Goal: Find contact information: Obtain details needed to contact an individual or organization

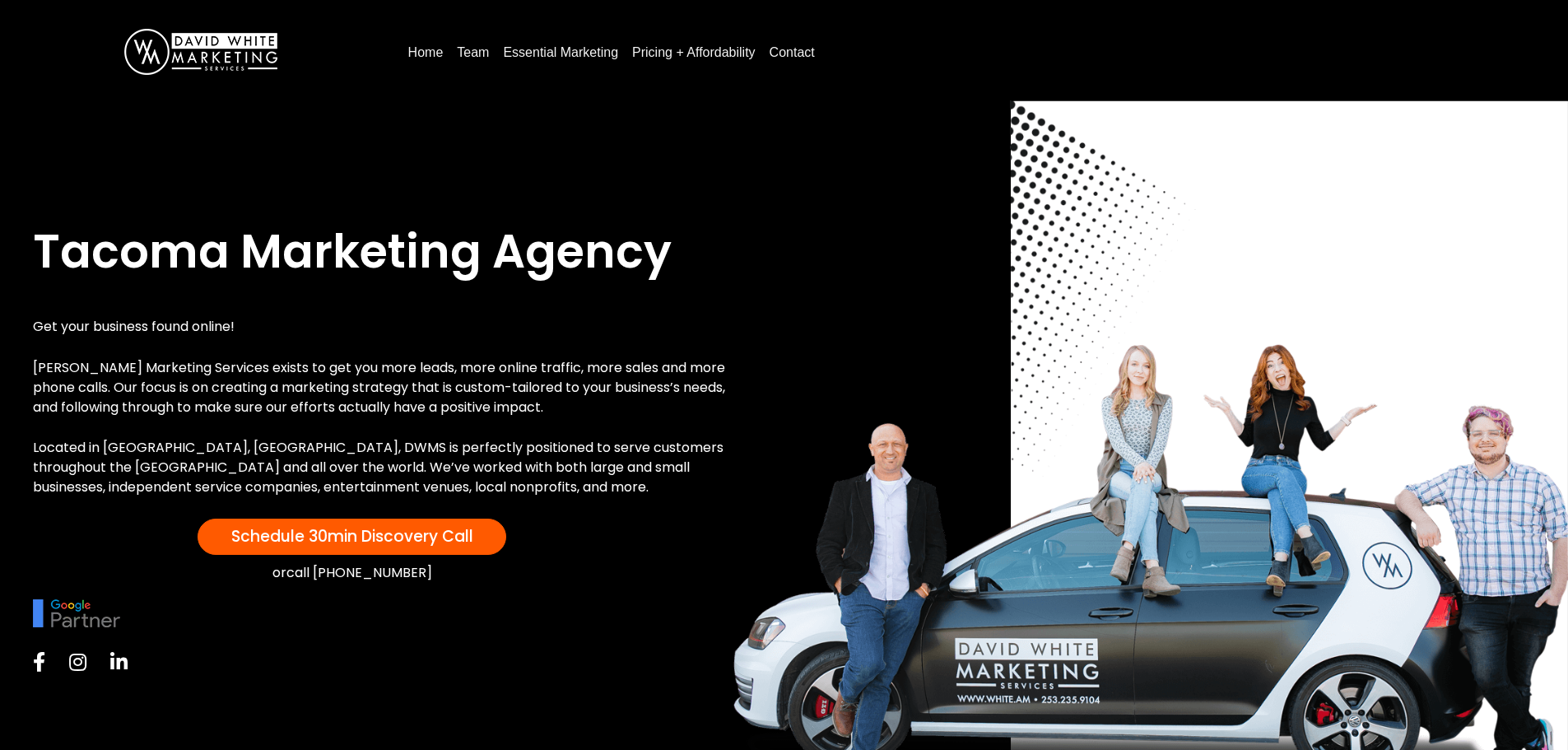
click at [790, 51] on link "Contact" at bounding box center [792, 52] width 59 height 26
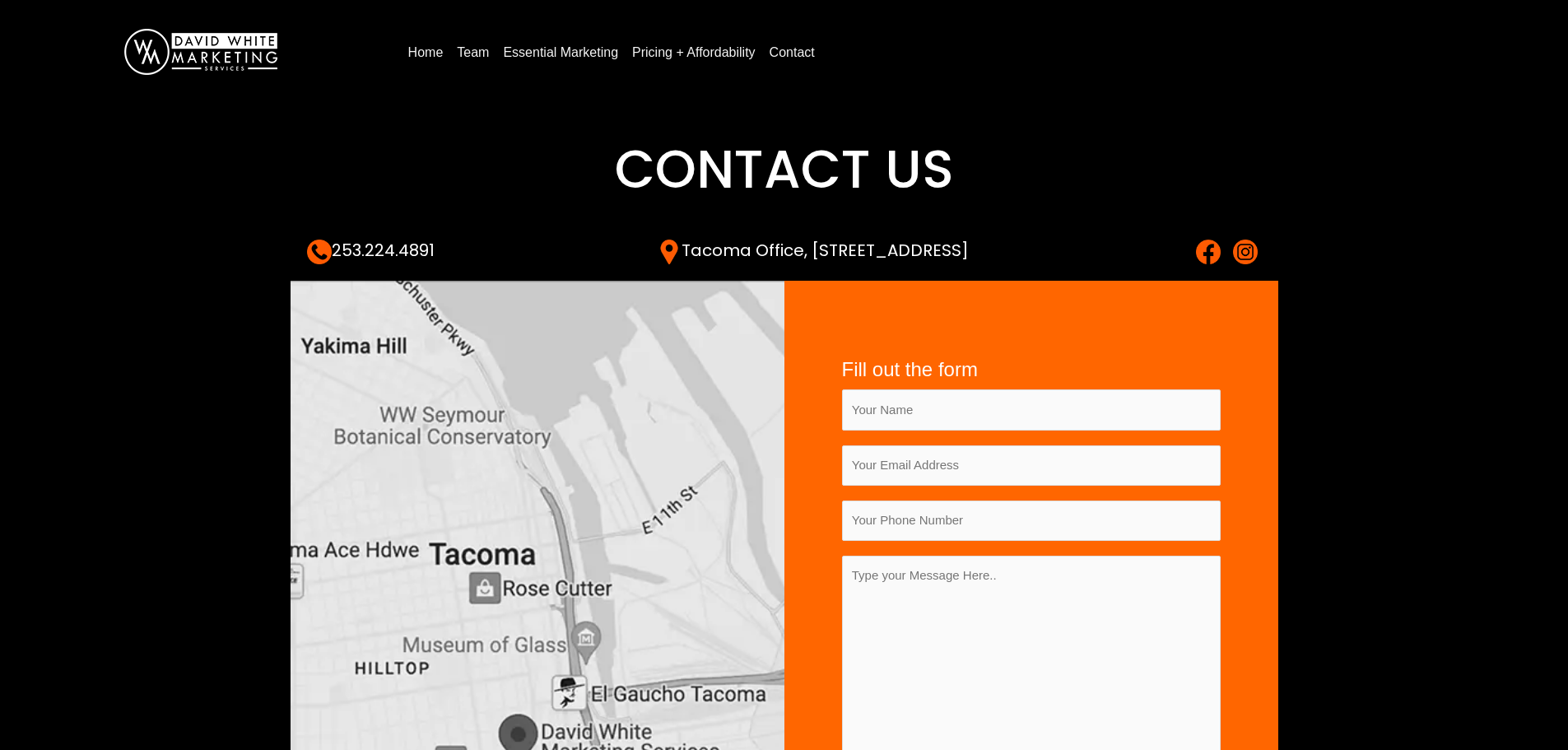
click at [471, 58] on link "Team" at bounding box center [473, 52] width 45 height 26
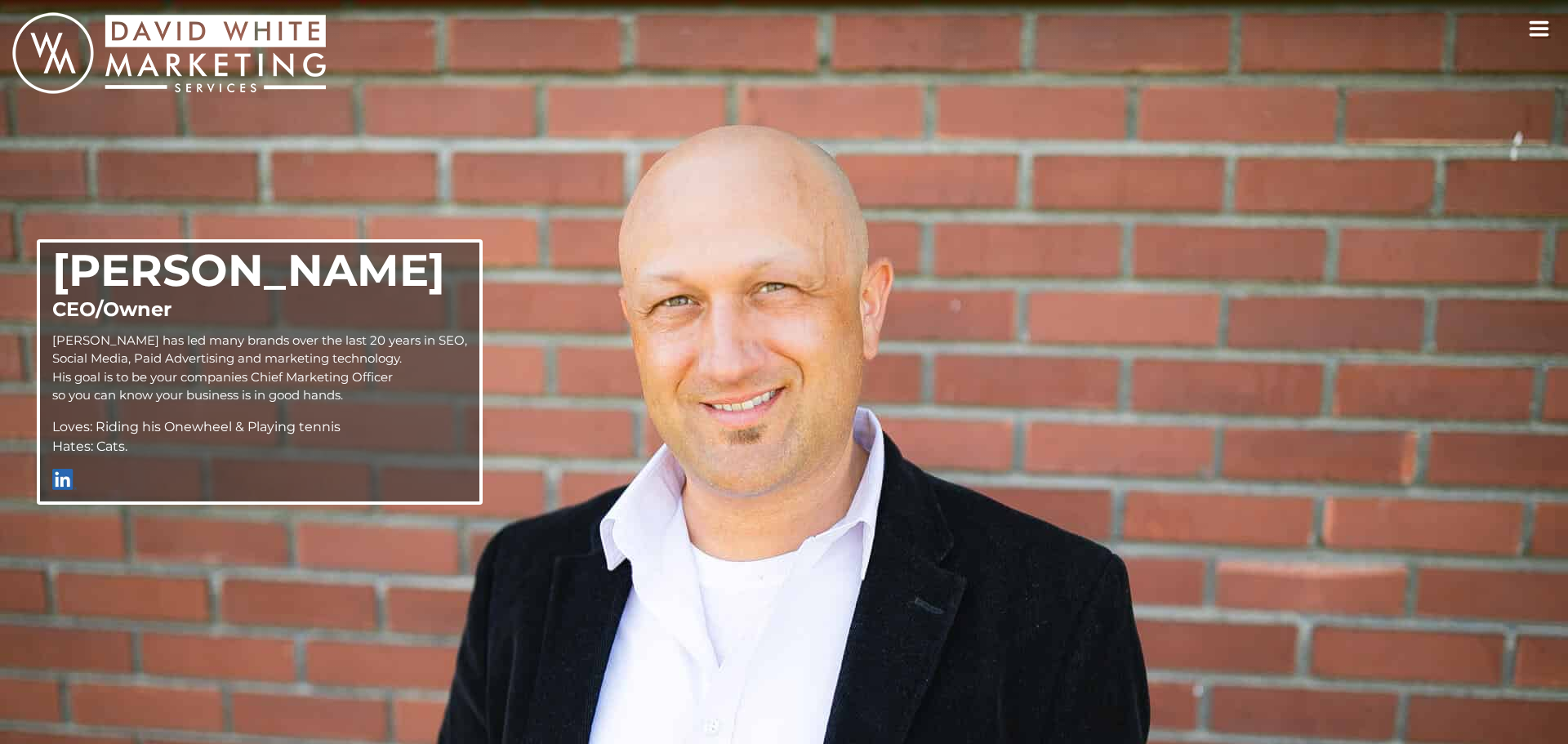
click at [589, 38] on section "David White CEO/Owner David has led many brands over the last 20 years in SEO, …" at bounding box center [784, 372] width 1568 height 744
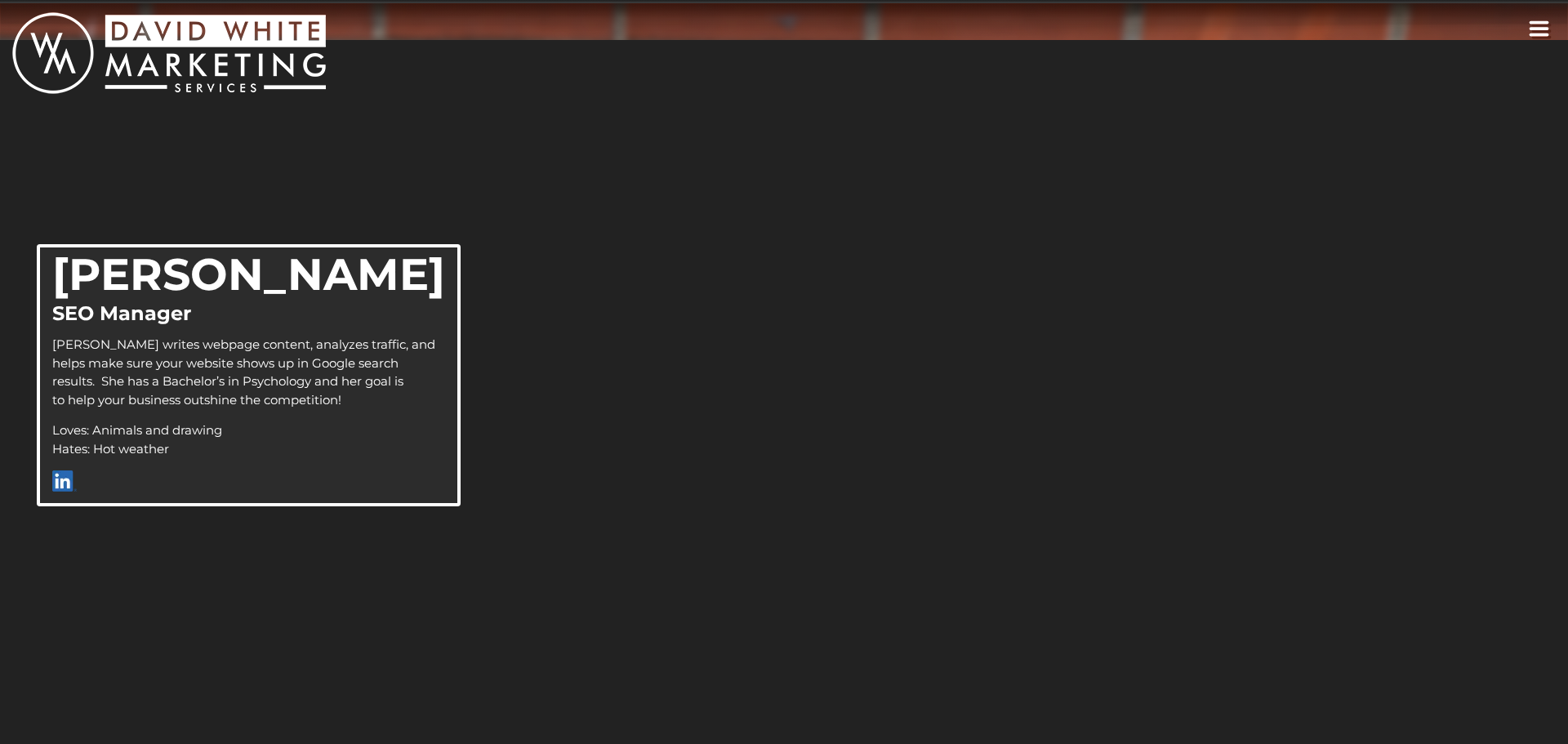
scroll to position [2974, 0]
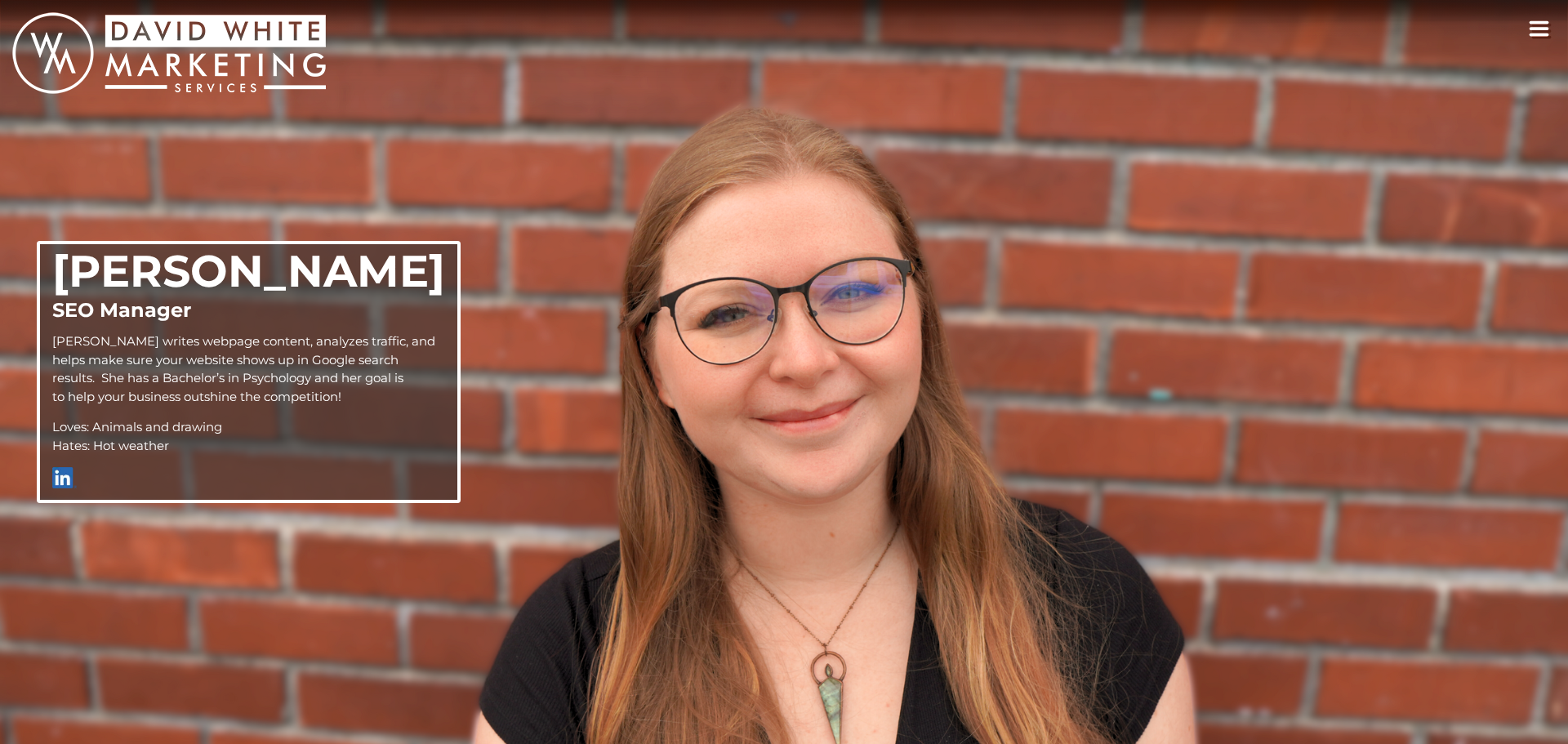
click at [1549, 31] on icon "toggle navigation" at bounding box center [1538, 29] width 21 height 17
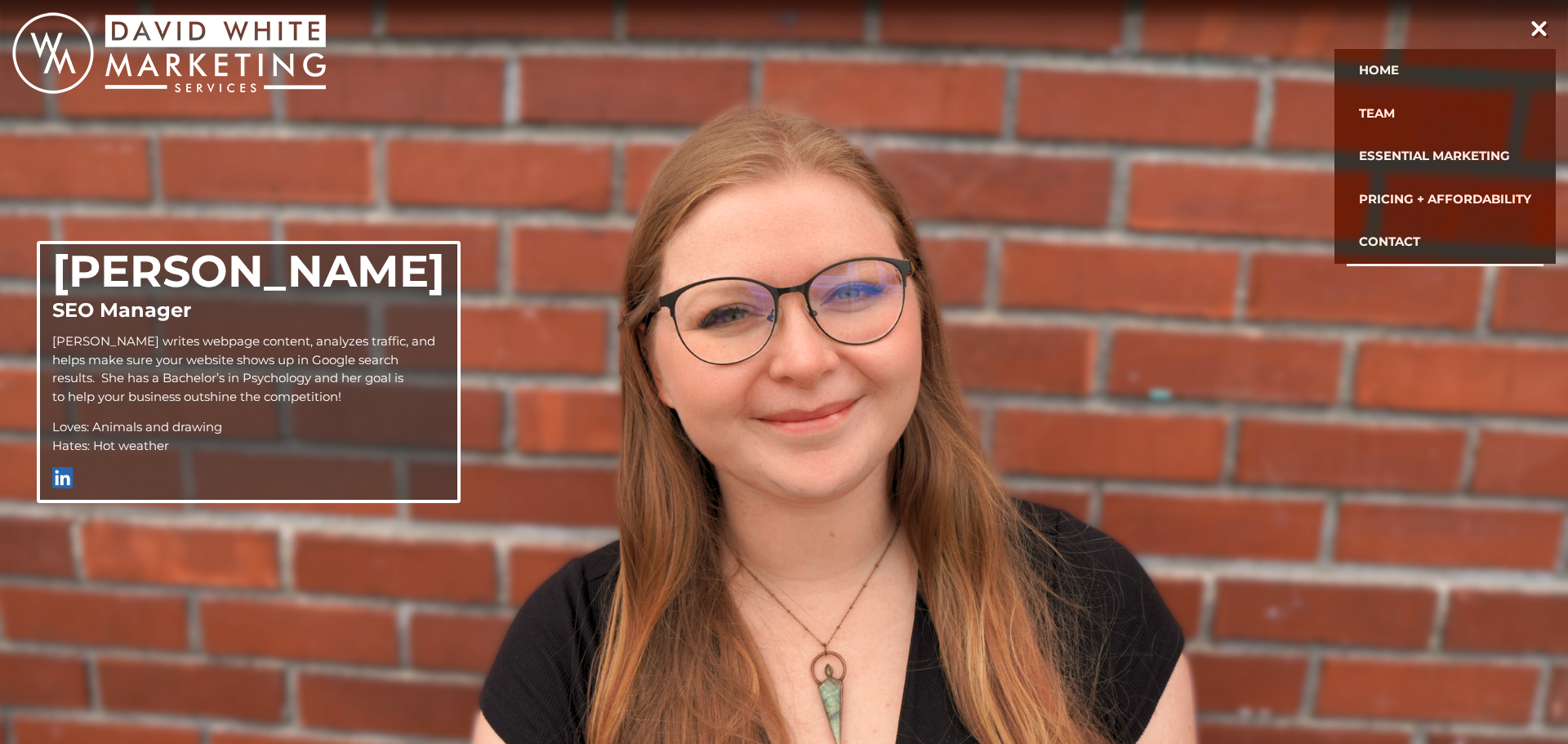
click at [1398, 230] on link "Contact" at bounding box center [1445, 242] width 196 height 44
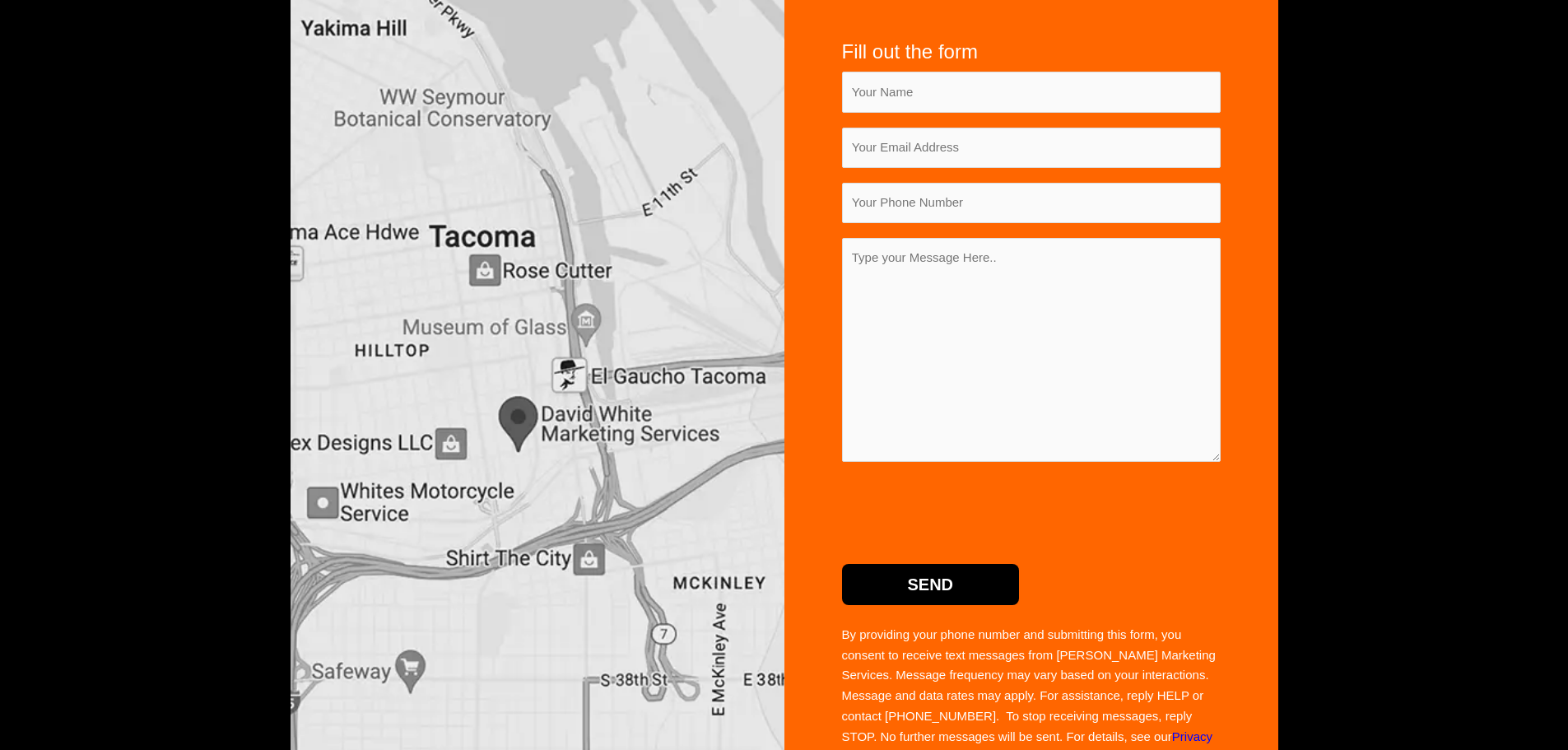
scroll to position [522, 0]
